Goal: Transaction & Acquisition: Download file/media

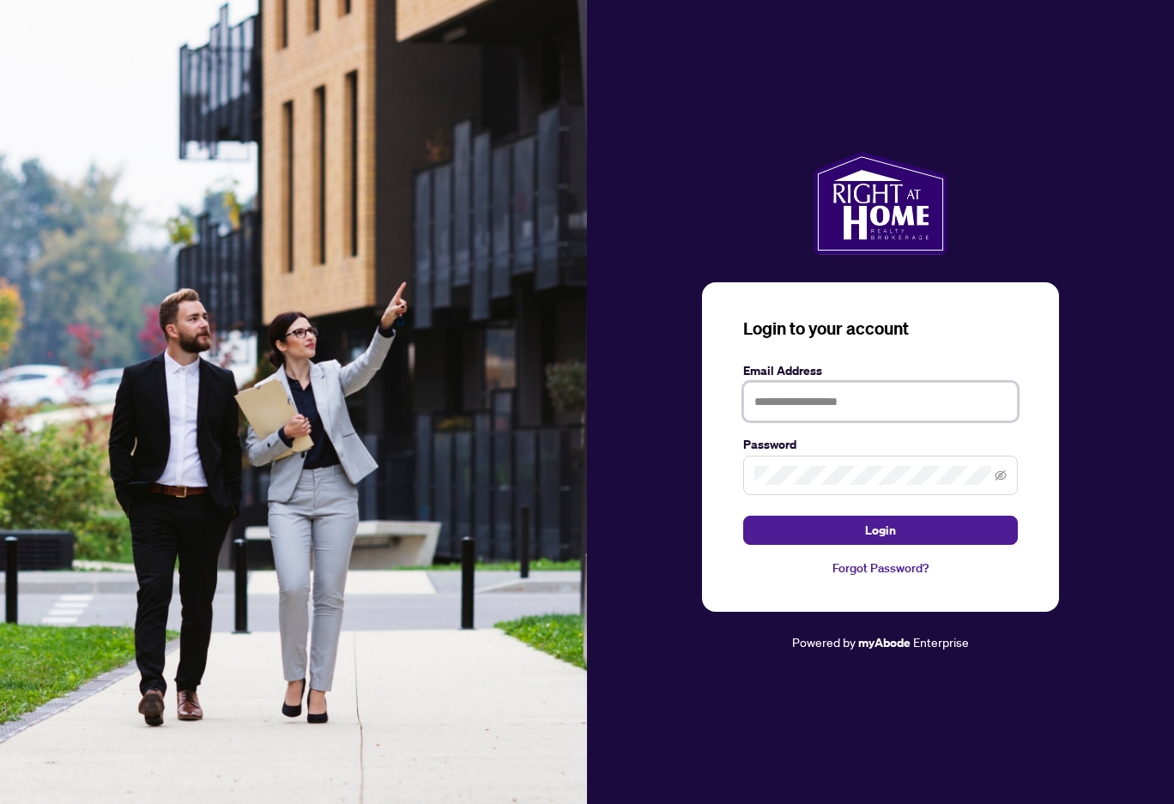
click at [823, 402] on input "text" at bounding box center [880, 401] width 275 height 39
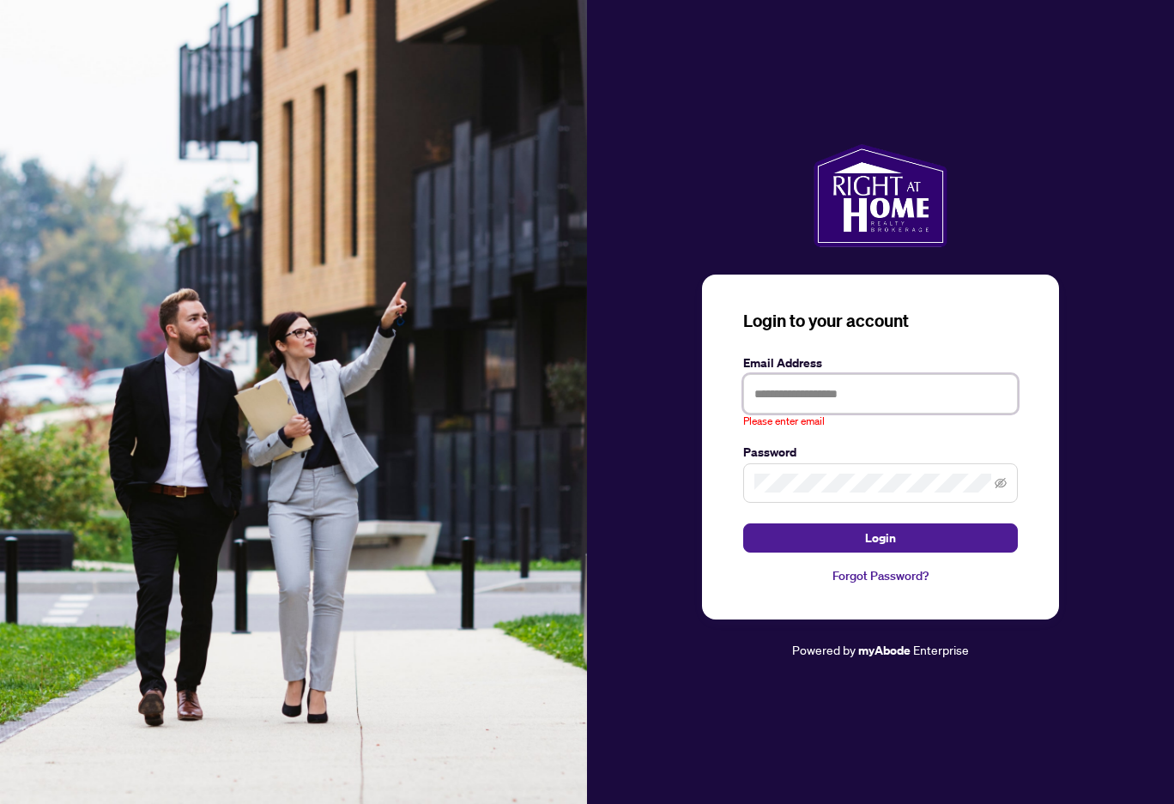
type input "**********"
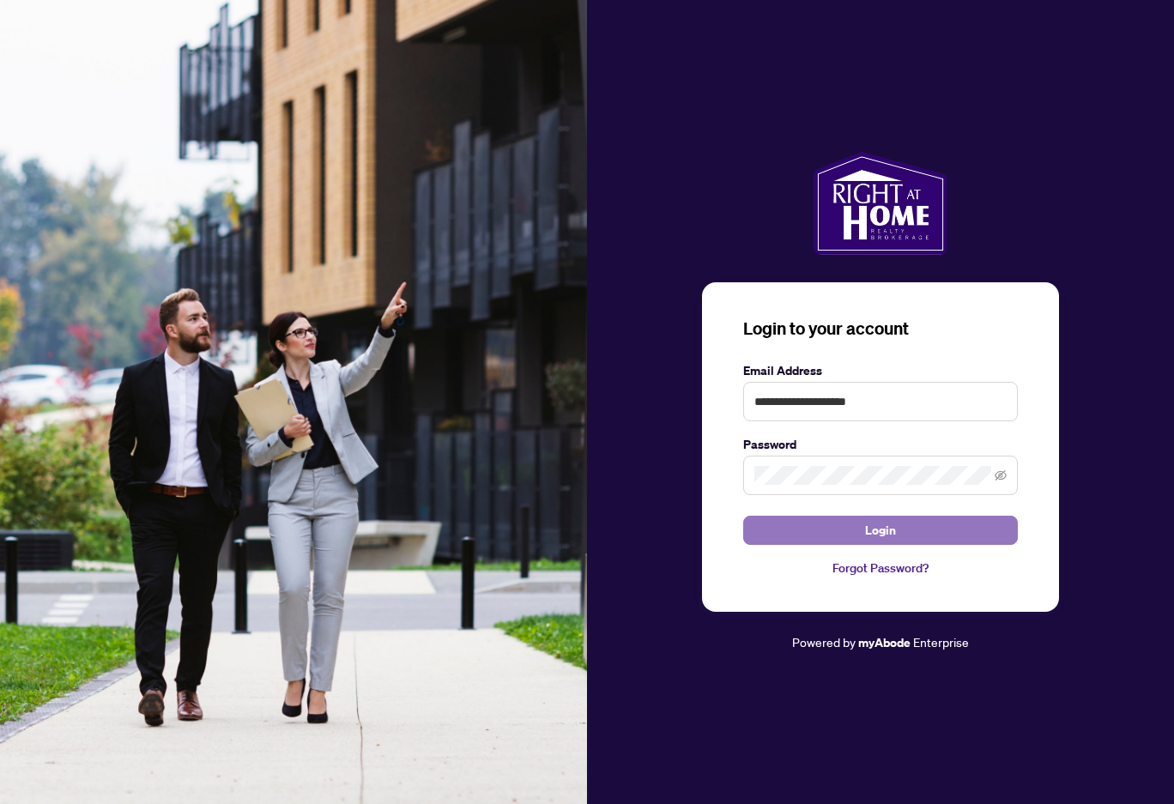
click at [850, 531] on button "Login" at bounding box center [880, 530] width 275 height 29
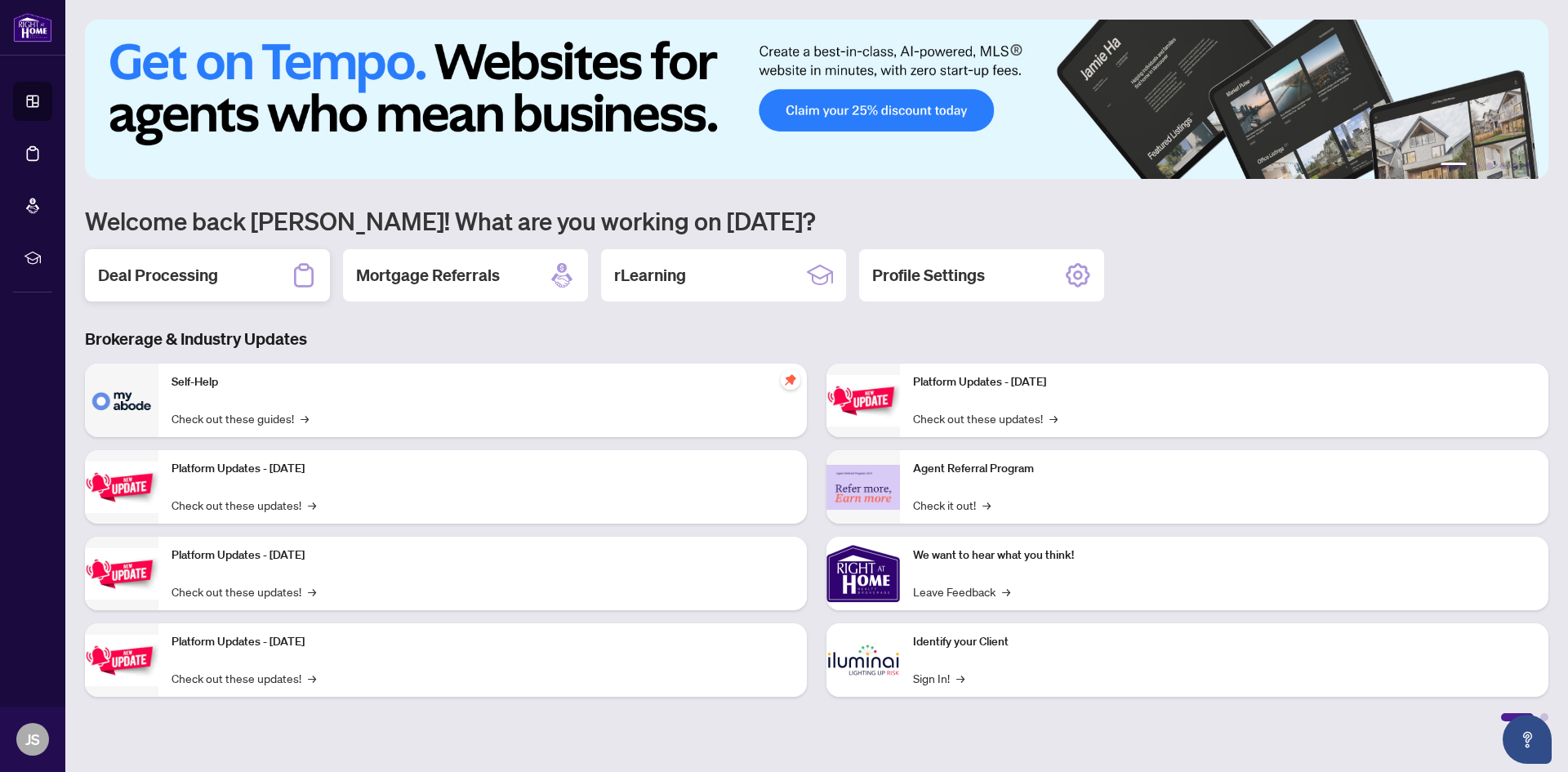
click at [207, 271] on h2 "Deal Processing" at bounding box center [158, 275] width 120 height 23
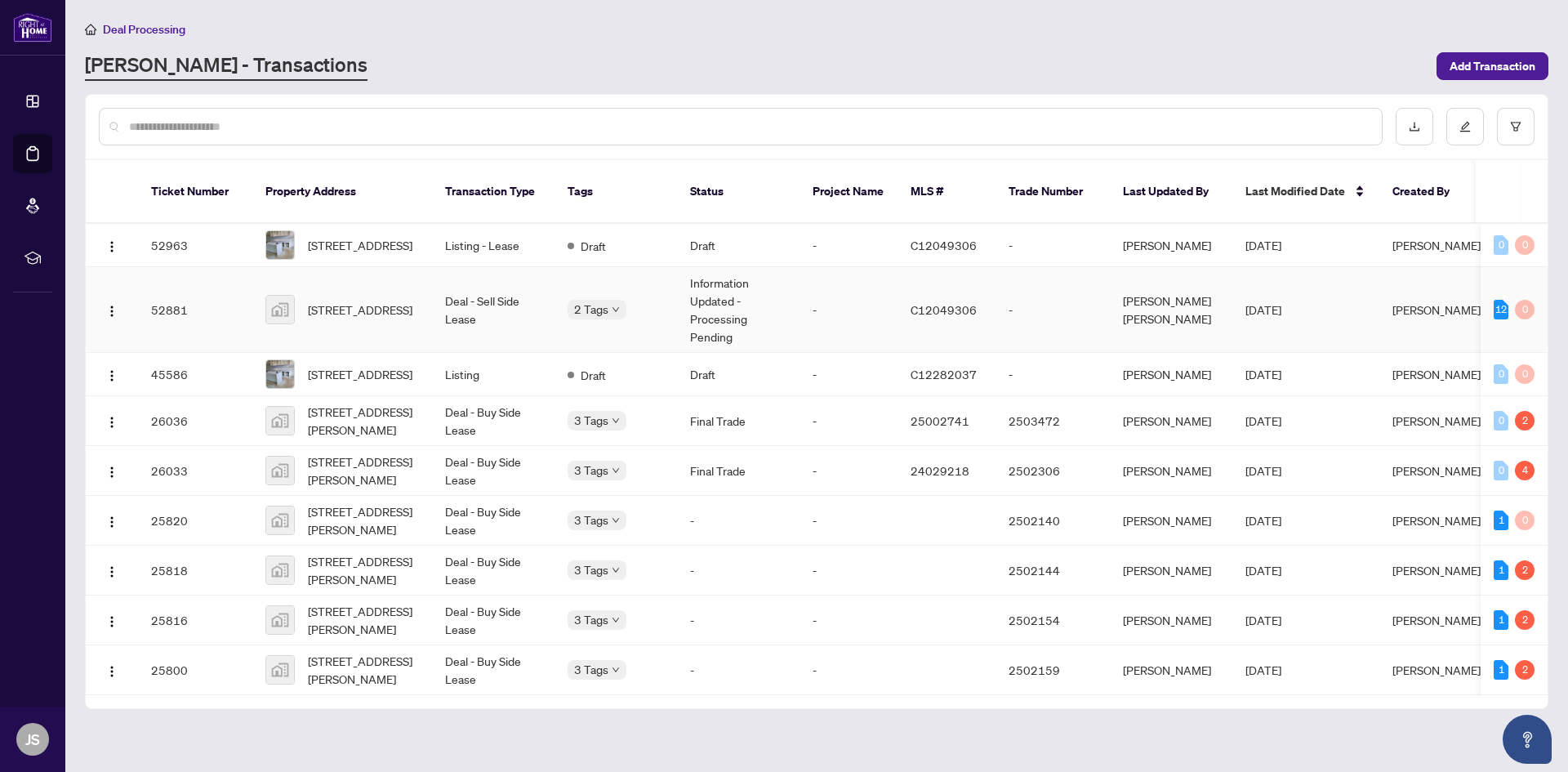
click at [791, 303] on td "Information Updated - Processing Pending" at bounding box center [738, 310] width 123 height 86
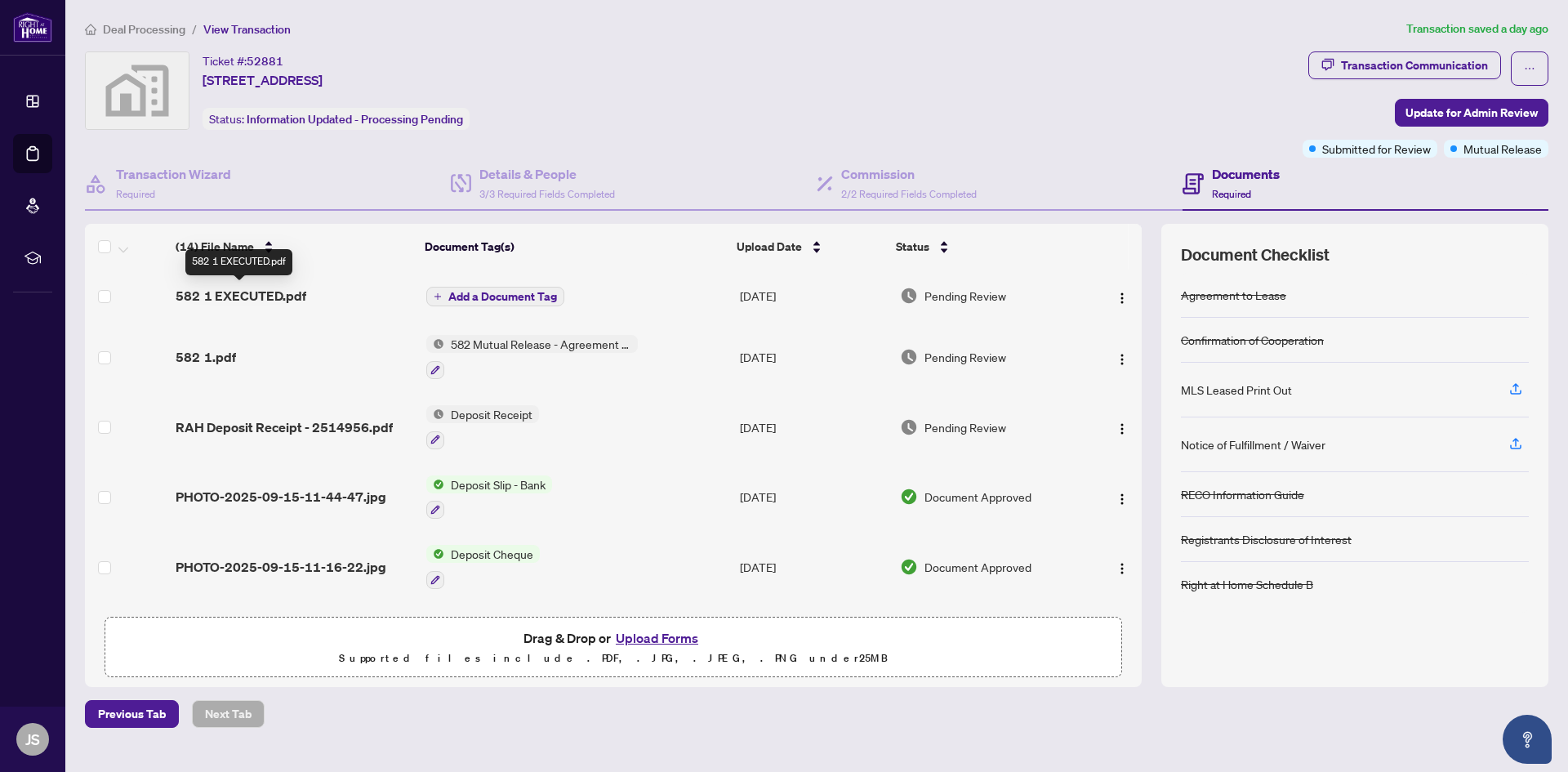
click at [245, 291] on span "582 1 EXECUTED.pdf" at bounding box center [241, 295] width 130 height 20
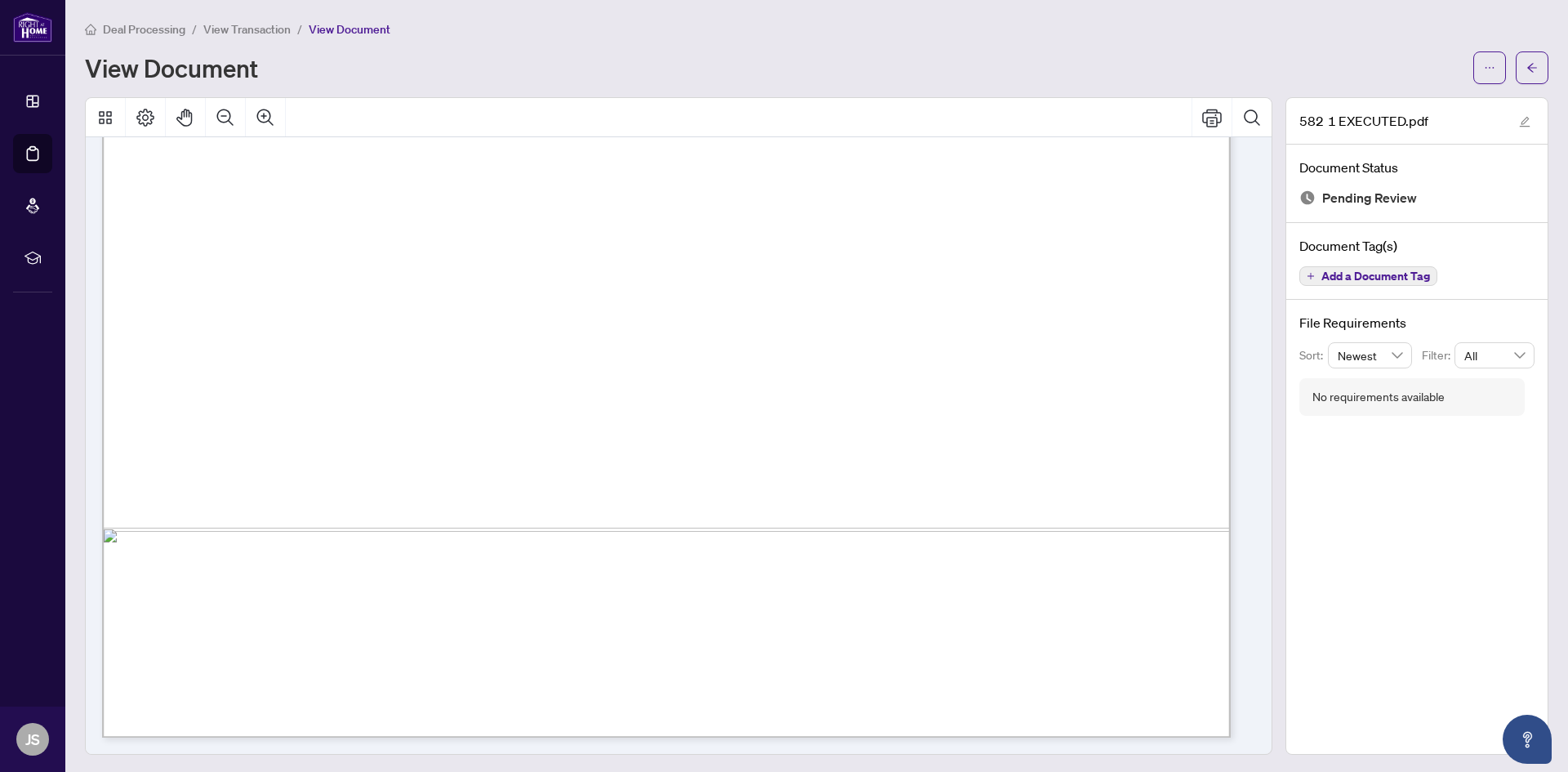
scroll to position [2, 0]
click at [1117, 69] on icon "ellipsis" at bounding box center [1490, 67] width 11 height 11
click at [1117, 109] on span "Download" at bounding box center [1419, 101] width 124 height 18
